Goal: Task Accomplishment & Management: Use online tool/utility

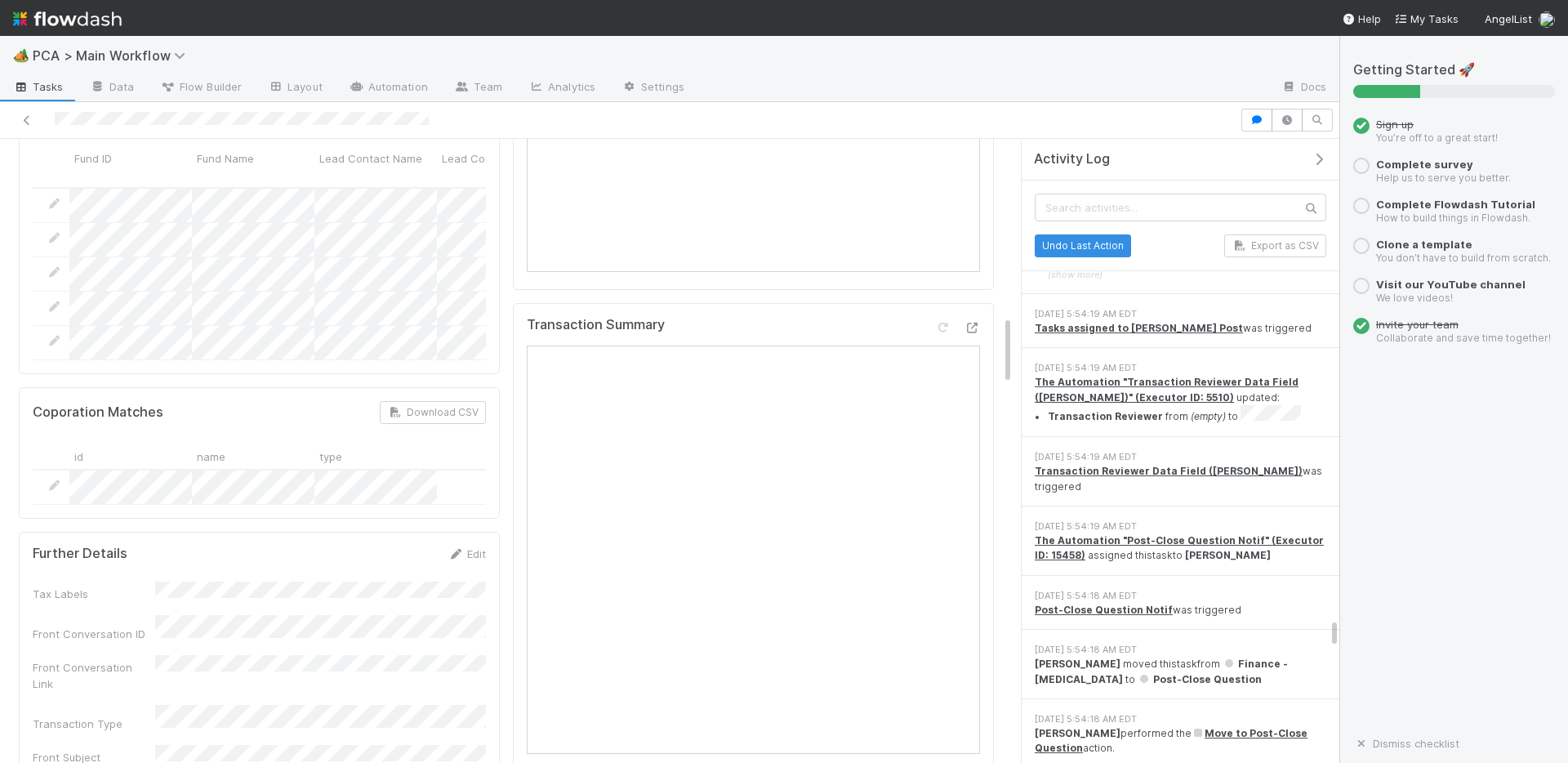
scroll to position [13336, 0]
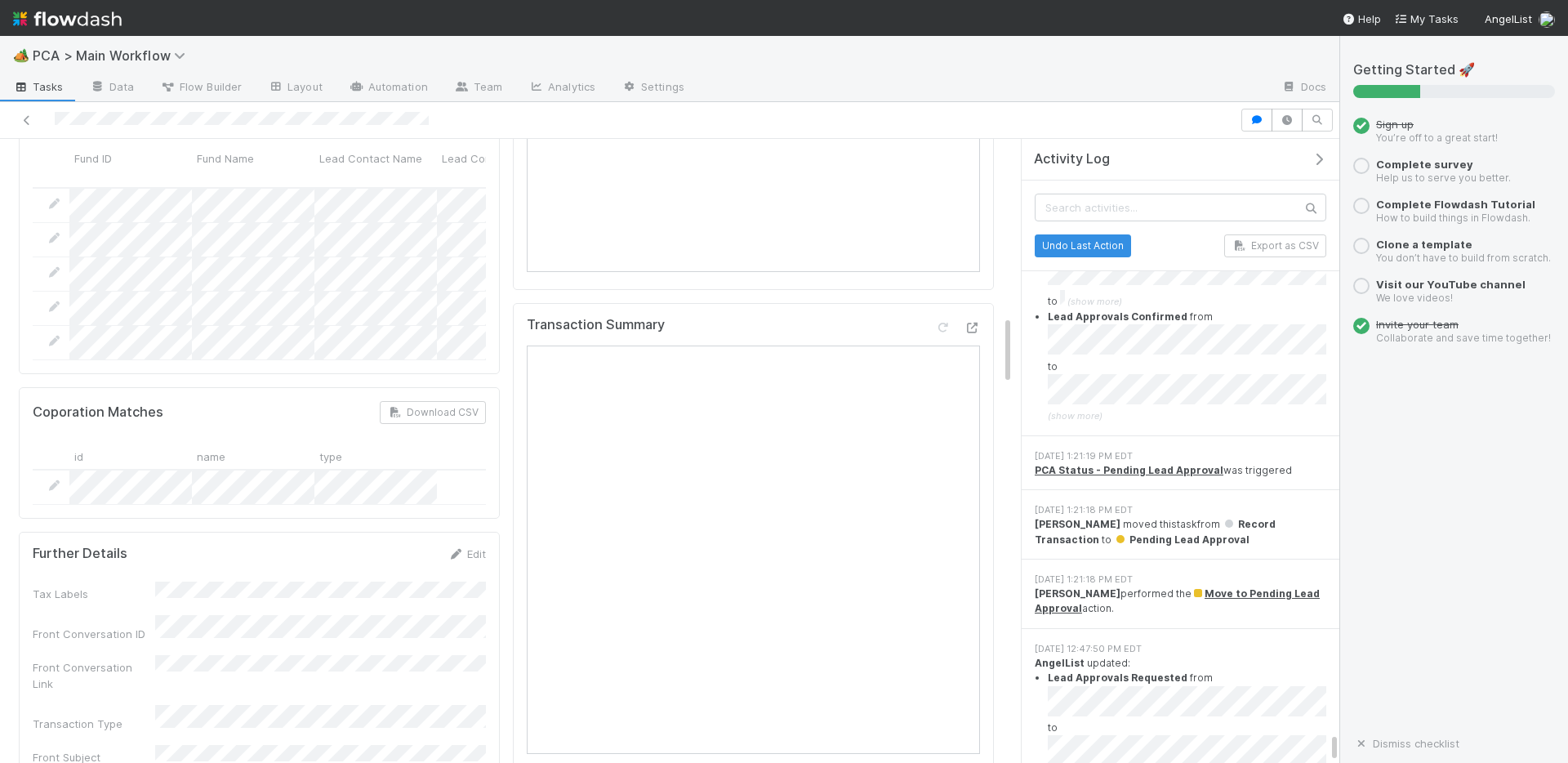
drag, startPoint x: 1334, startPoint y: 396, endPoint x: 1321, endPoint y: 762, distance: 366.2
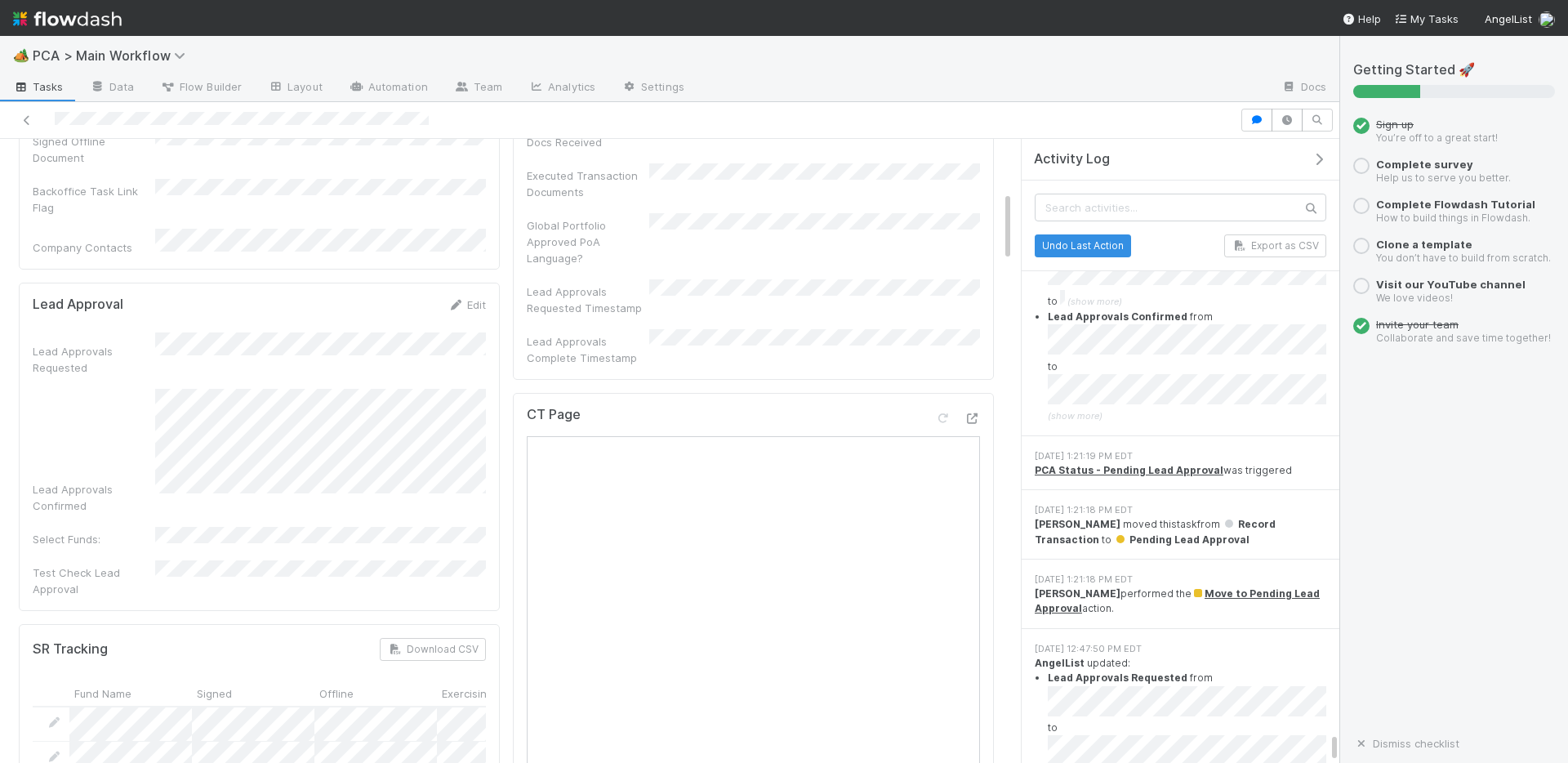
scroll to position [0, 0]
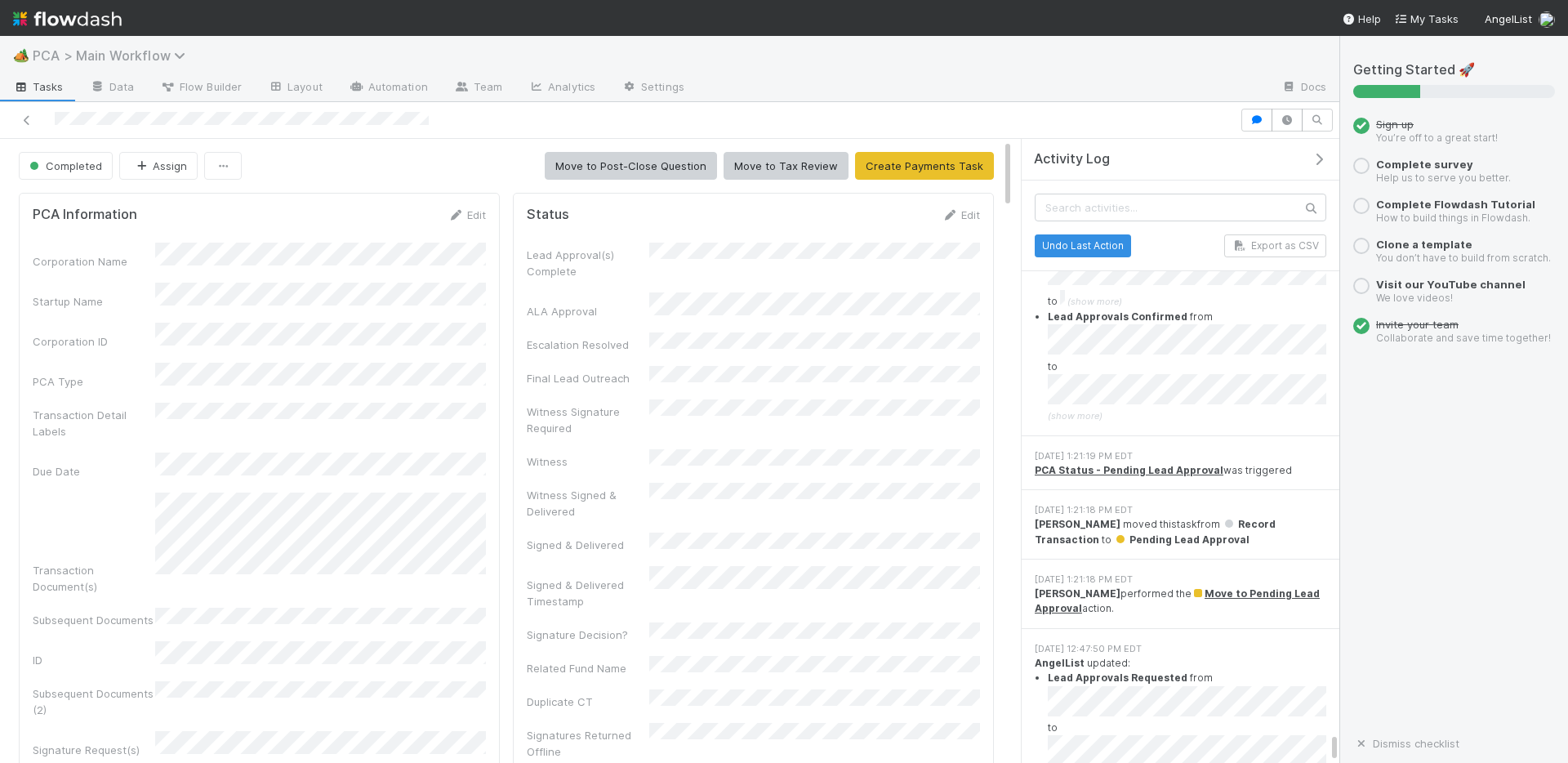
click at [62, 56] on span "PCA > Main Workflow" at bounding box center [113, 56] width 161 height 16
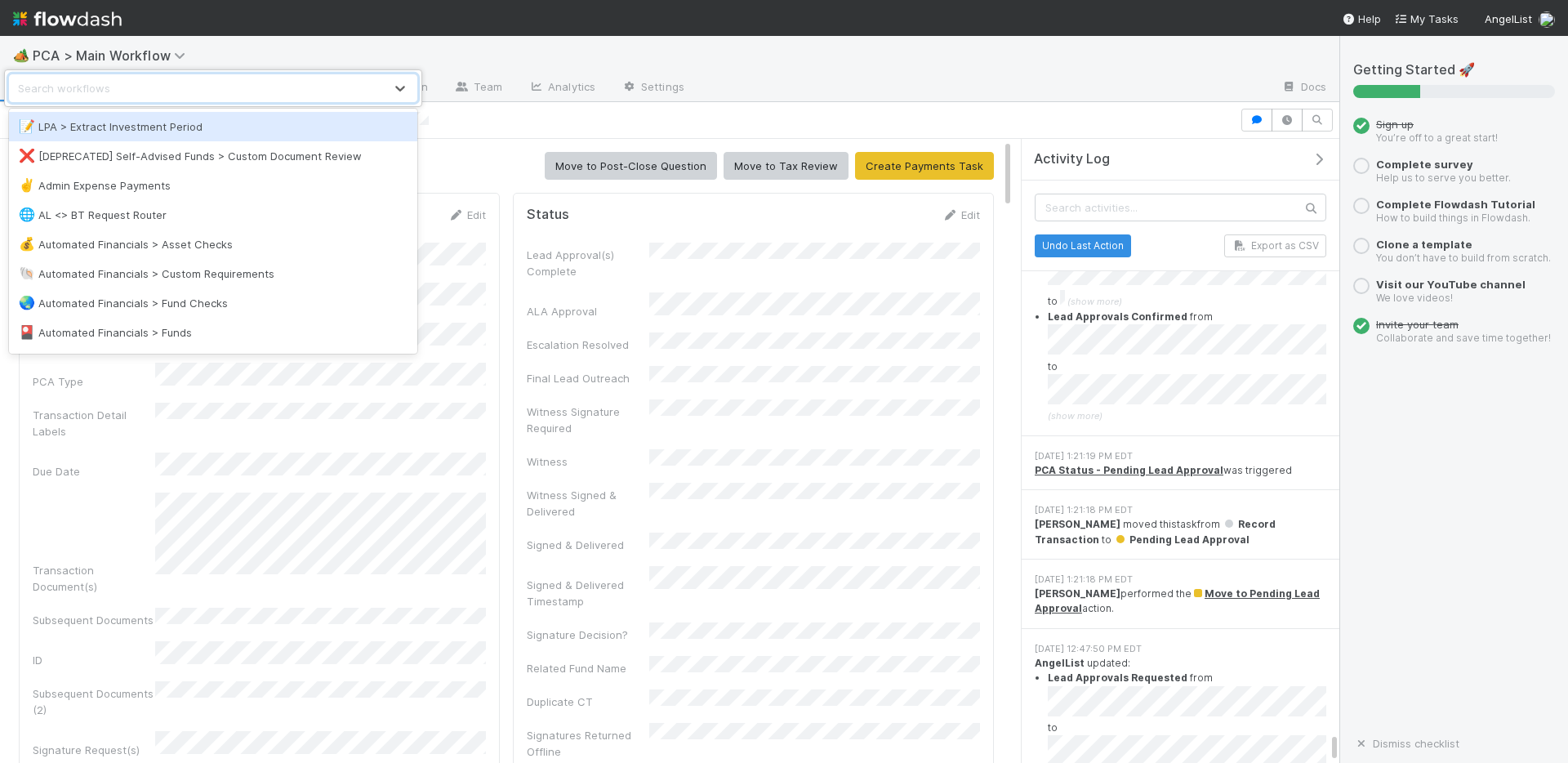
click at [237, 48] on div "option LPA > Extract Investment Period focused, 1 of 72. 72 results available. …" at bounding box center [784, 382] width 1568 height 763
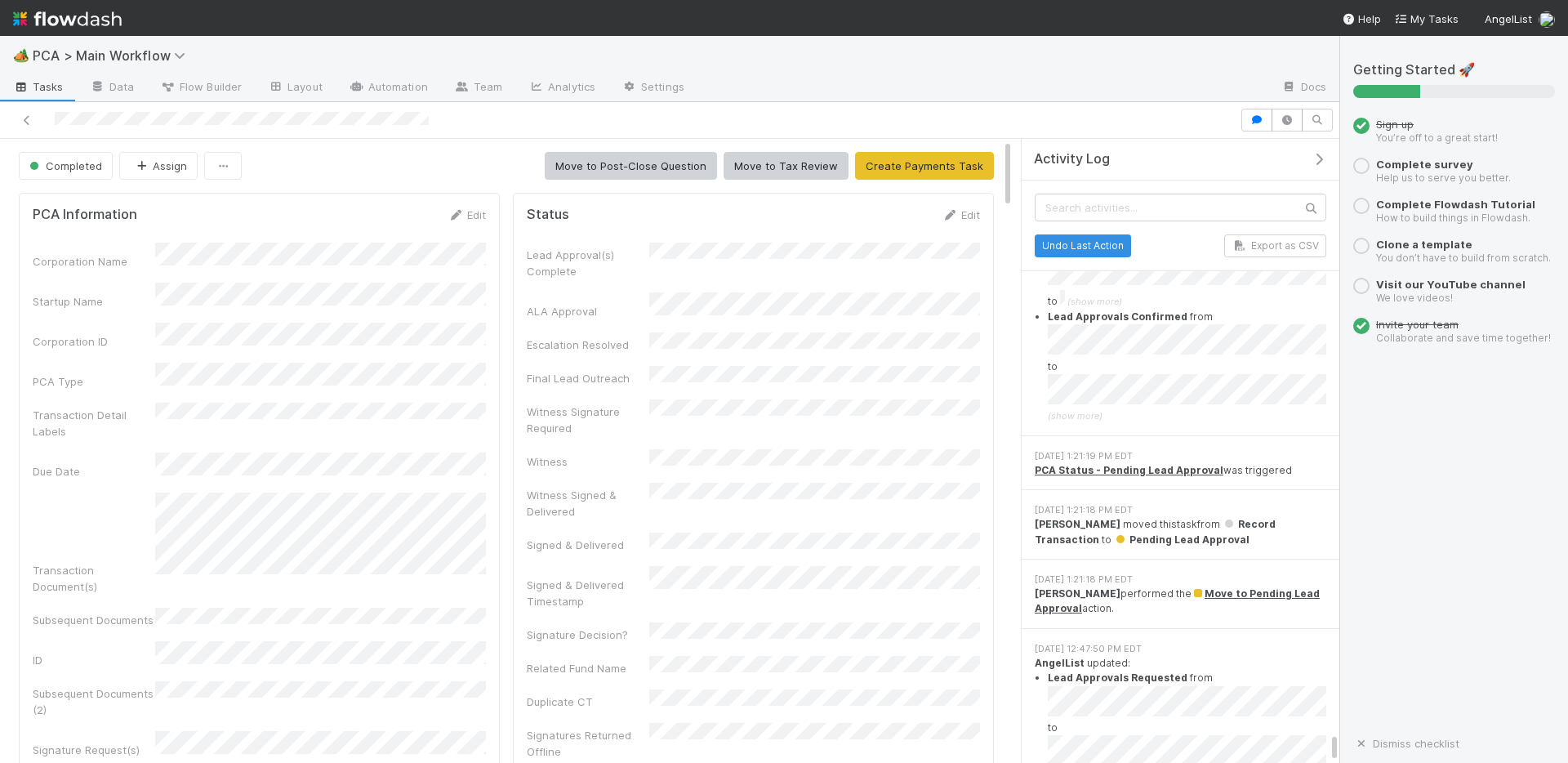
click at [49, 79] on span "Tasks" at bounding box center [39, 87] width 51 height 16
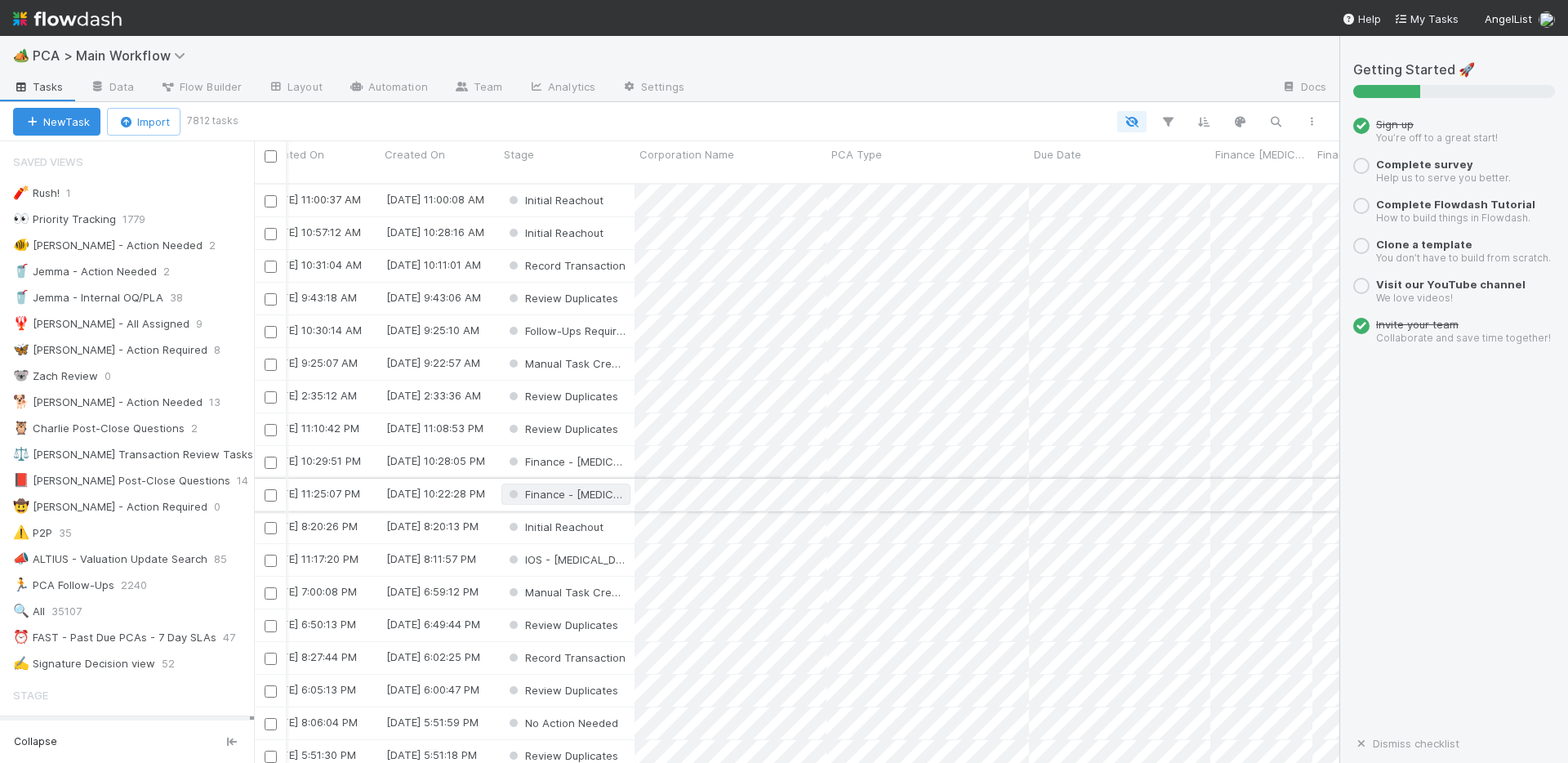
scroll to position [0, 291]
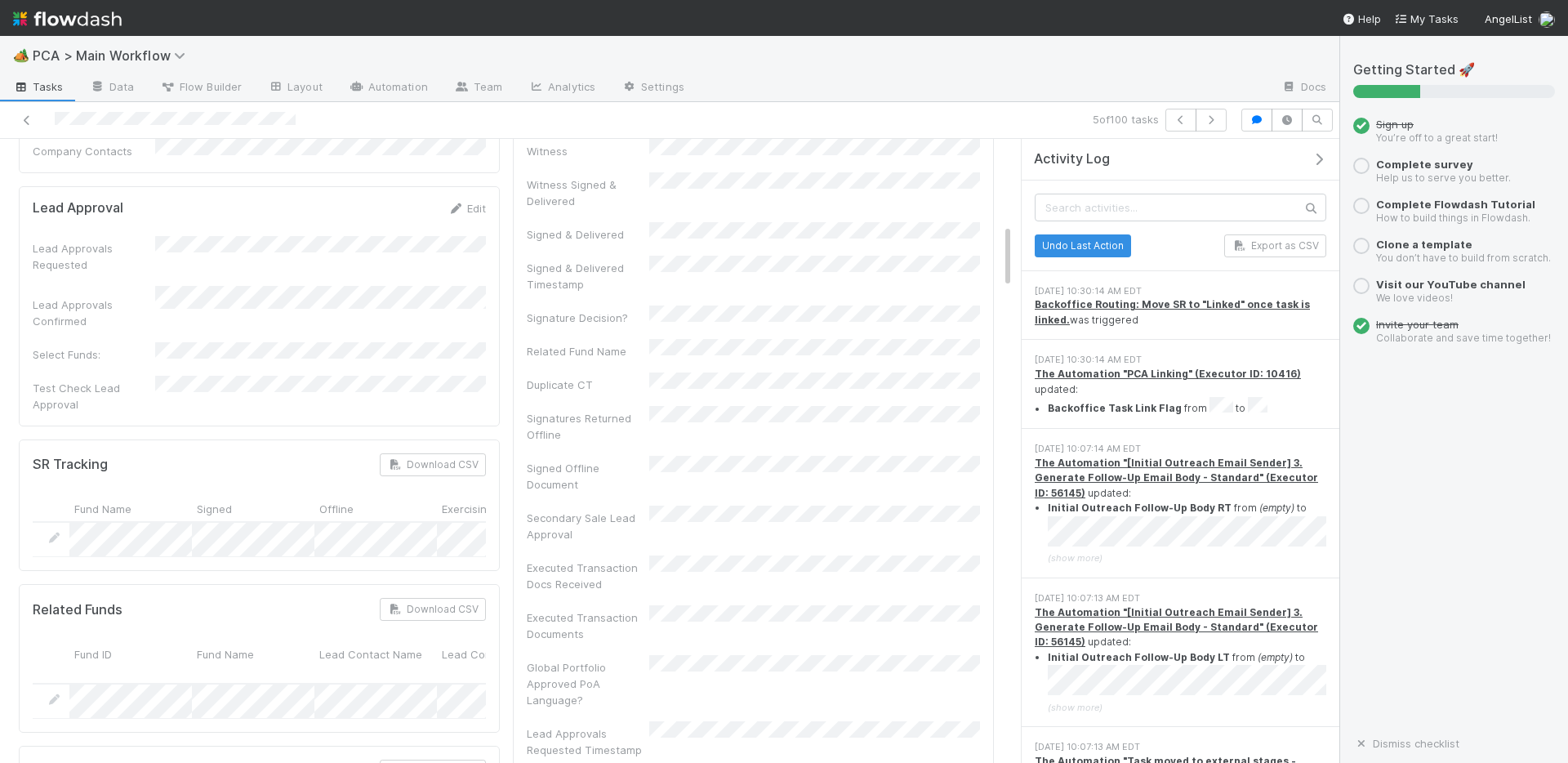
scroll to position [902, 0]
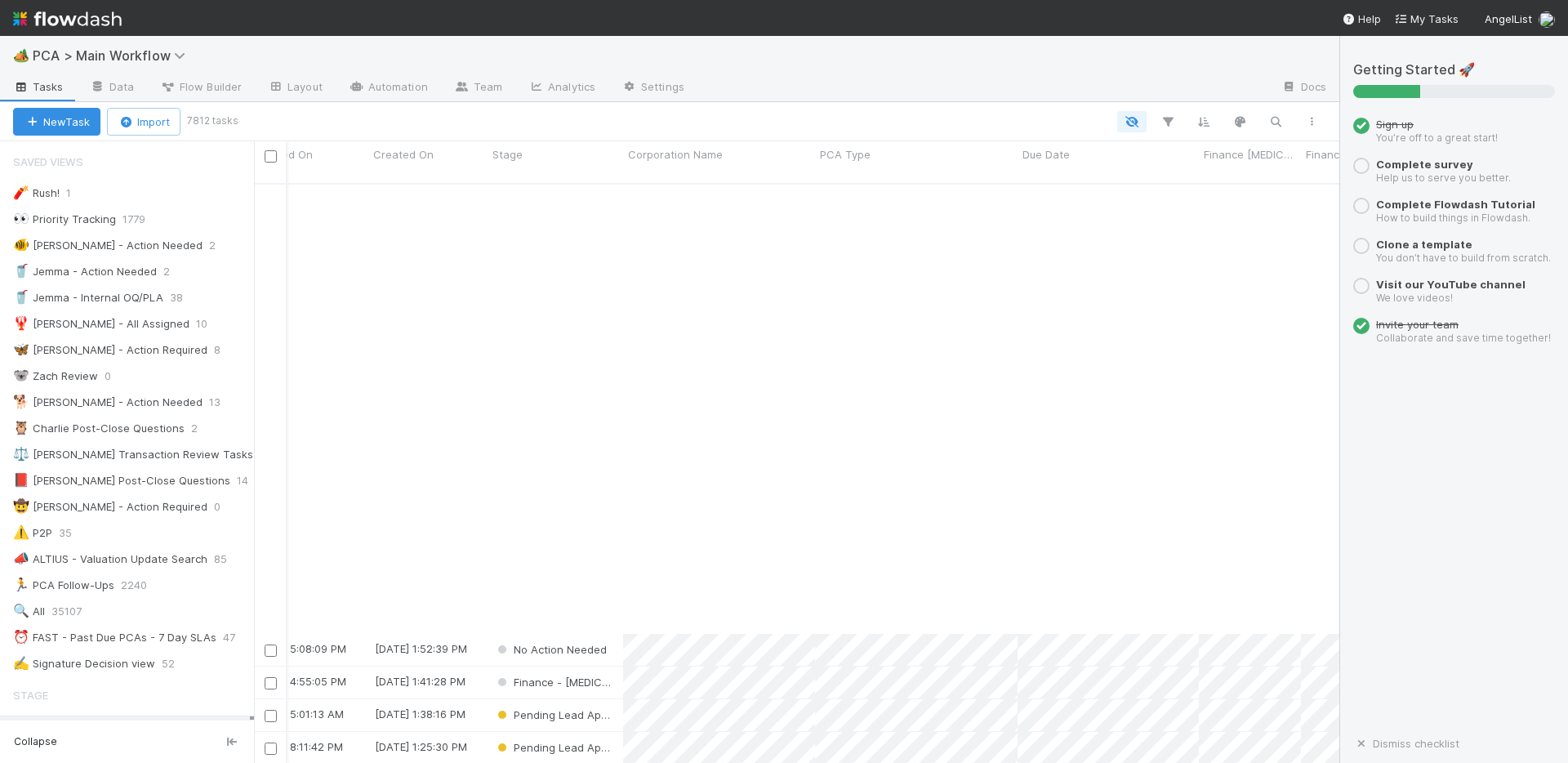
scroll to position [3279, 209]
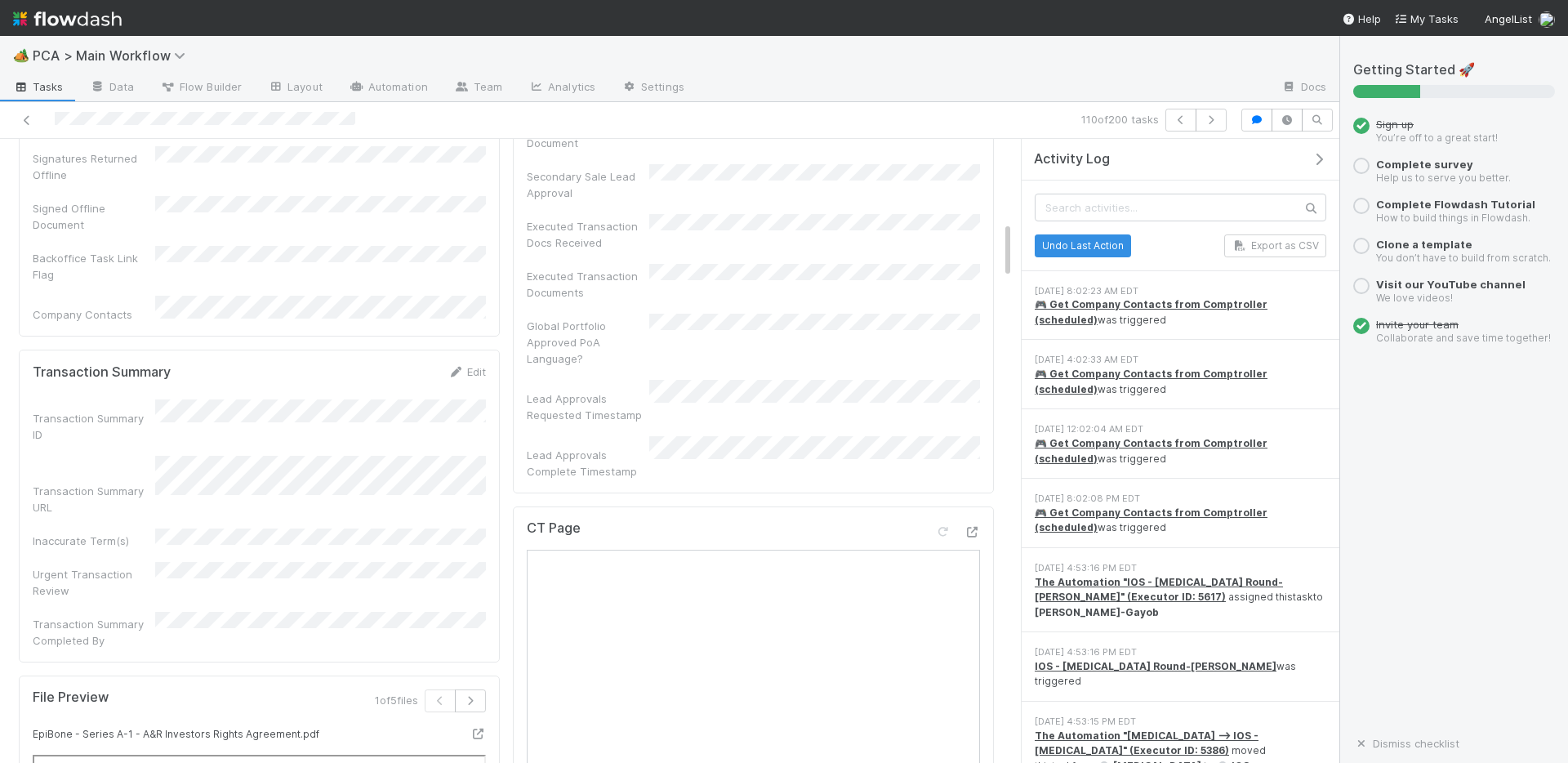
scroll to position [674, 0]
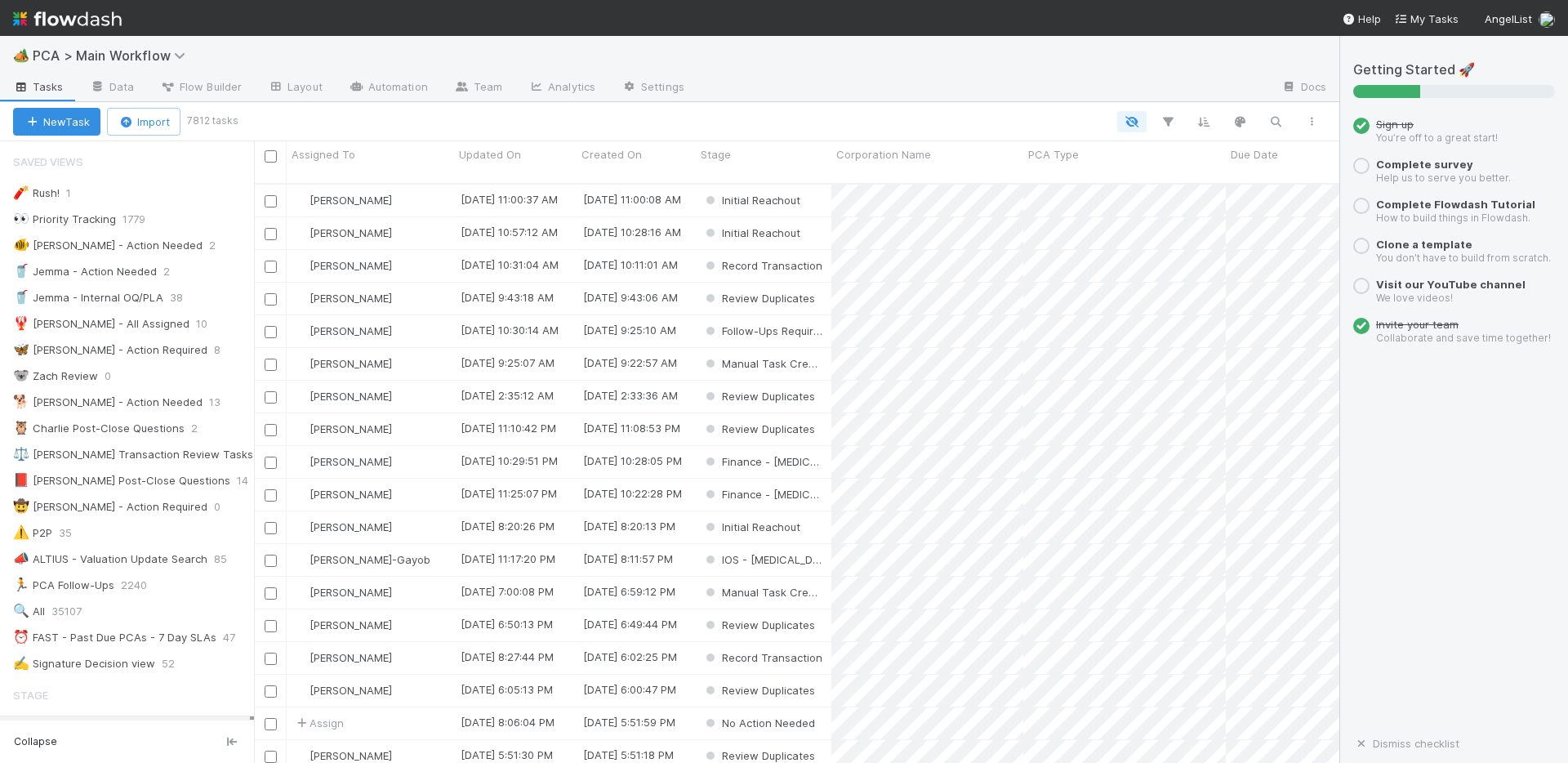
scroll to position [1, 1]
